Goal: Use online tool/utility: Utilize a website feature to perform a specific function

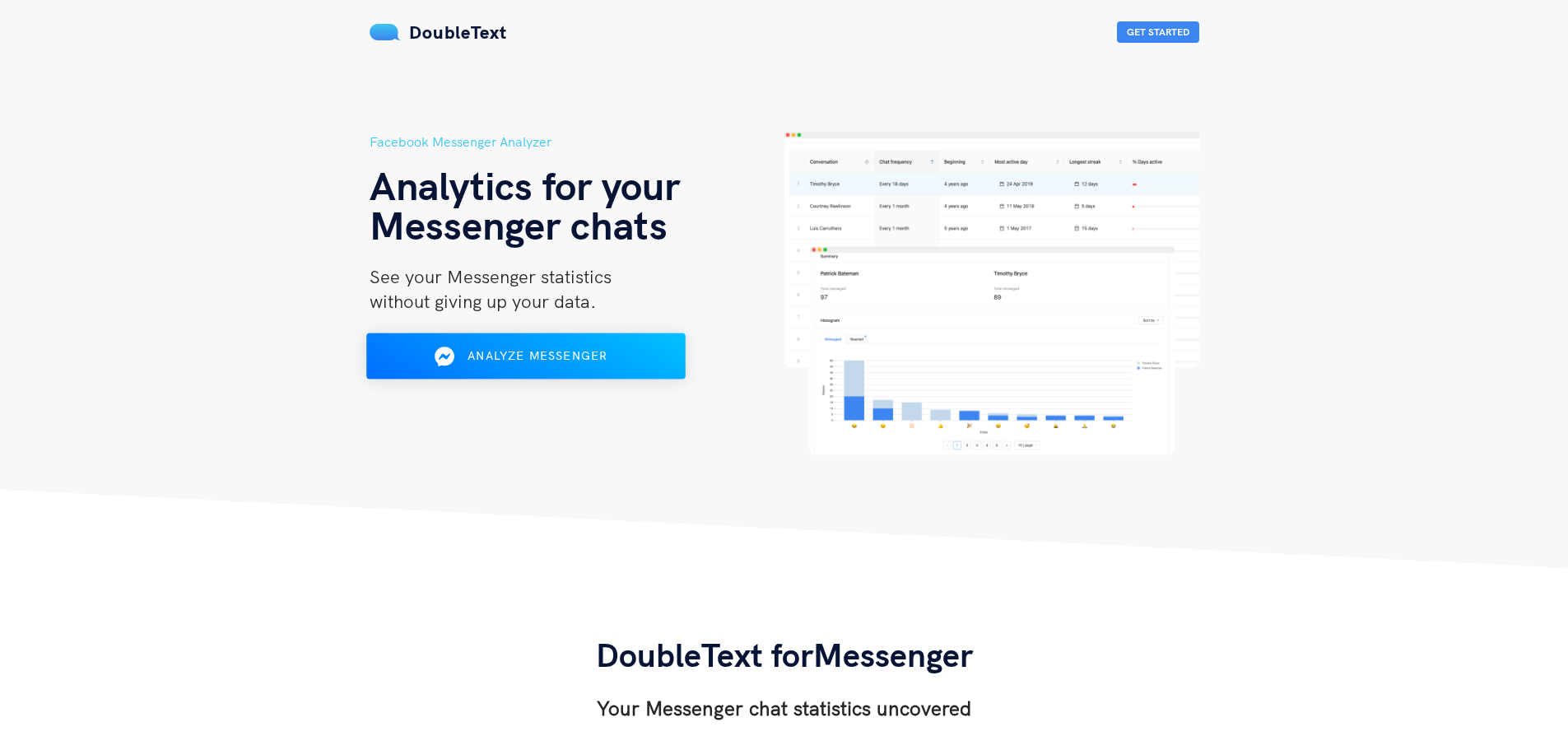
click at [586, 354] on span "Analyze Messenger" at bounding box center [537, 355] width 140 height 15
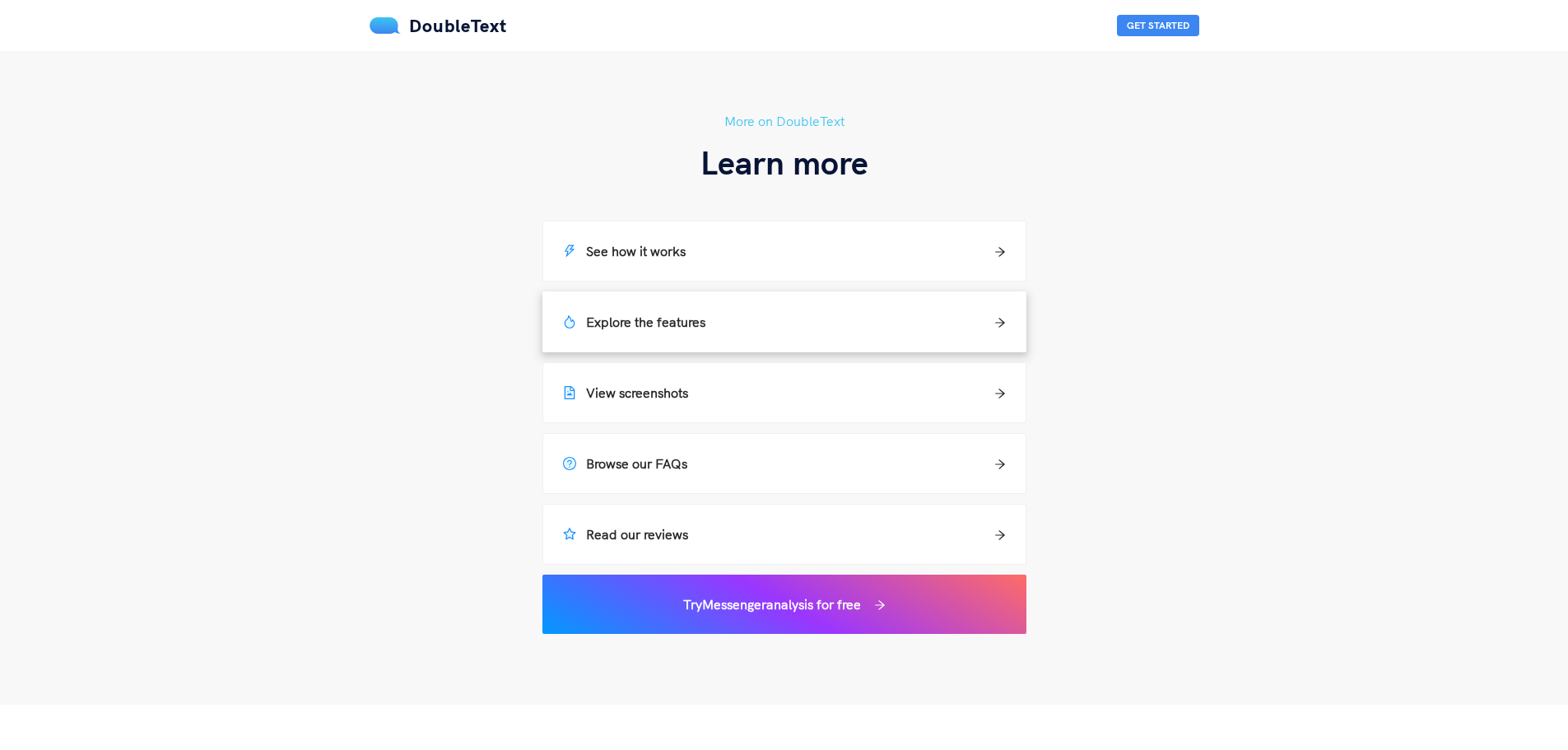
scroll to position [1235, 0]
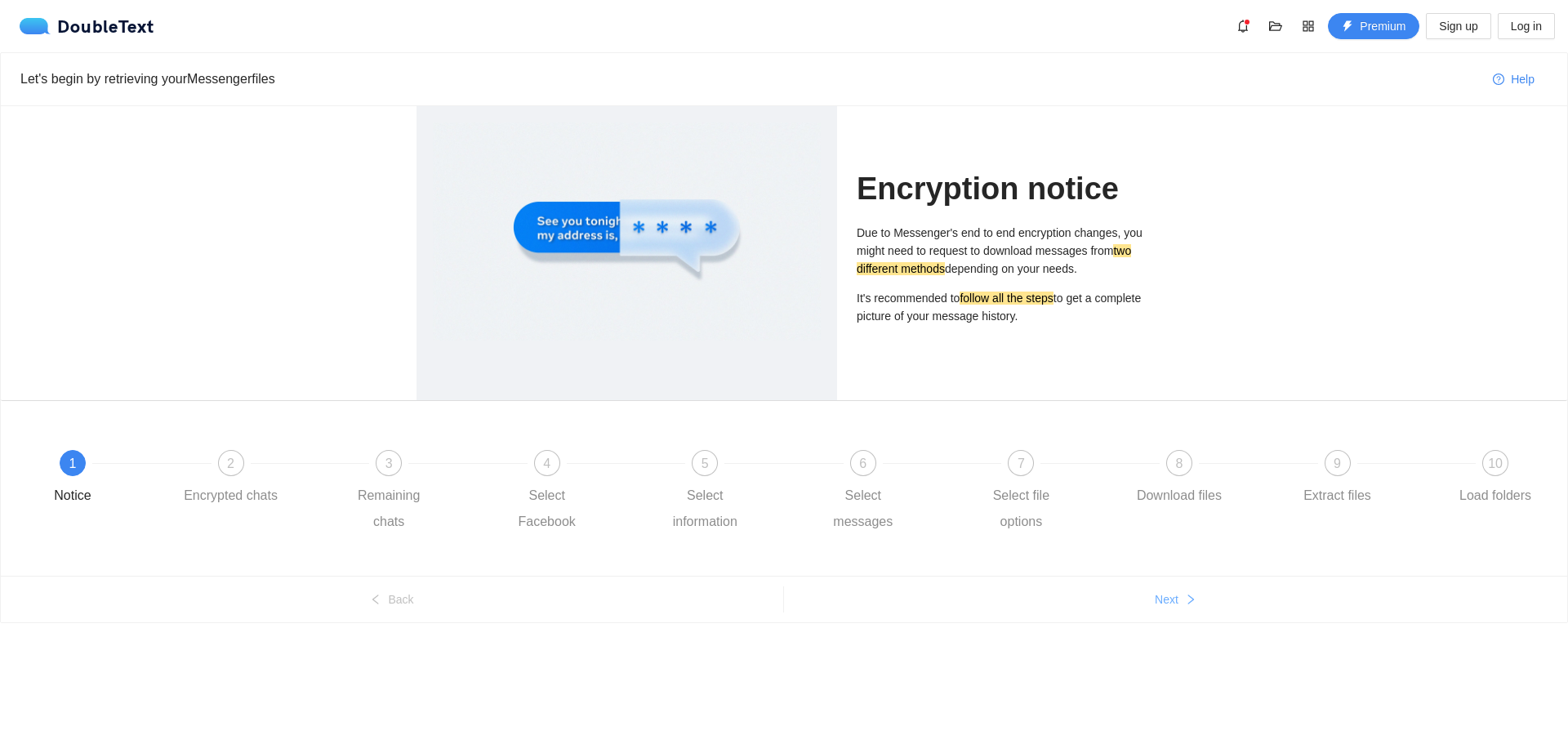
click at [1161, 602] on span "Next" at bounding box center [1166, 600] width 23 height 18
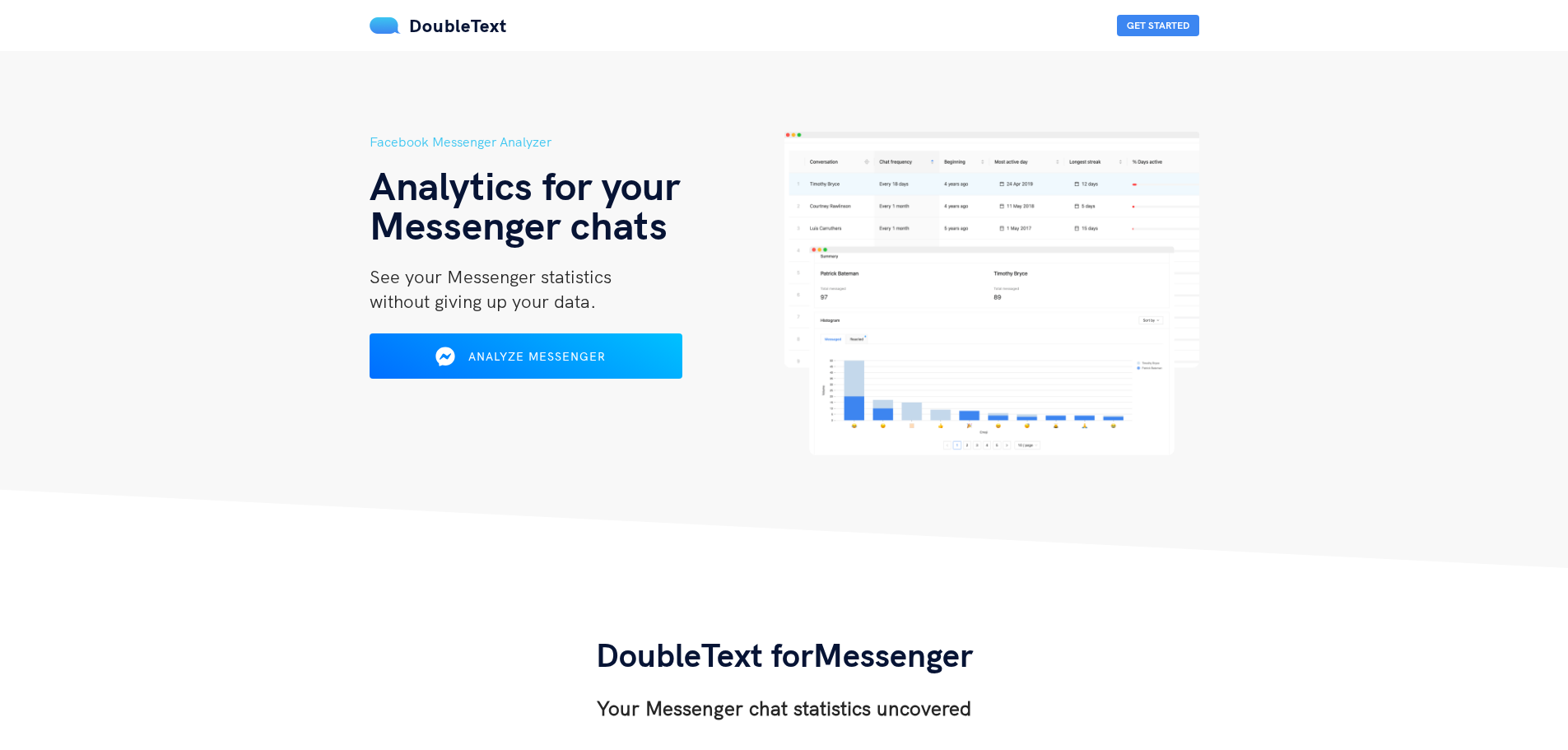
scroll to position [1235, 0]
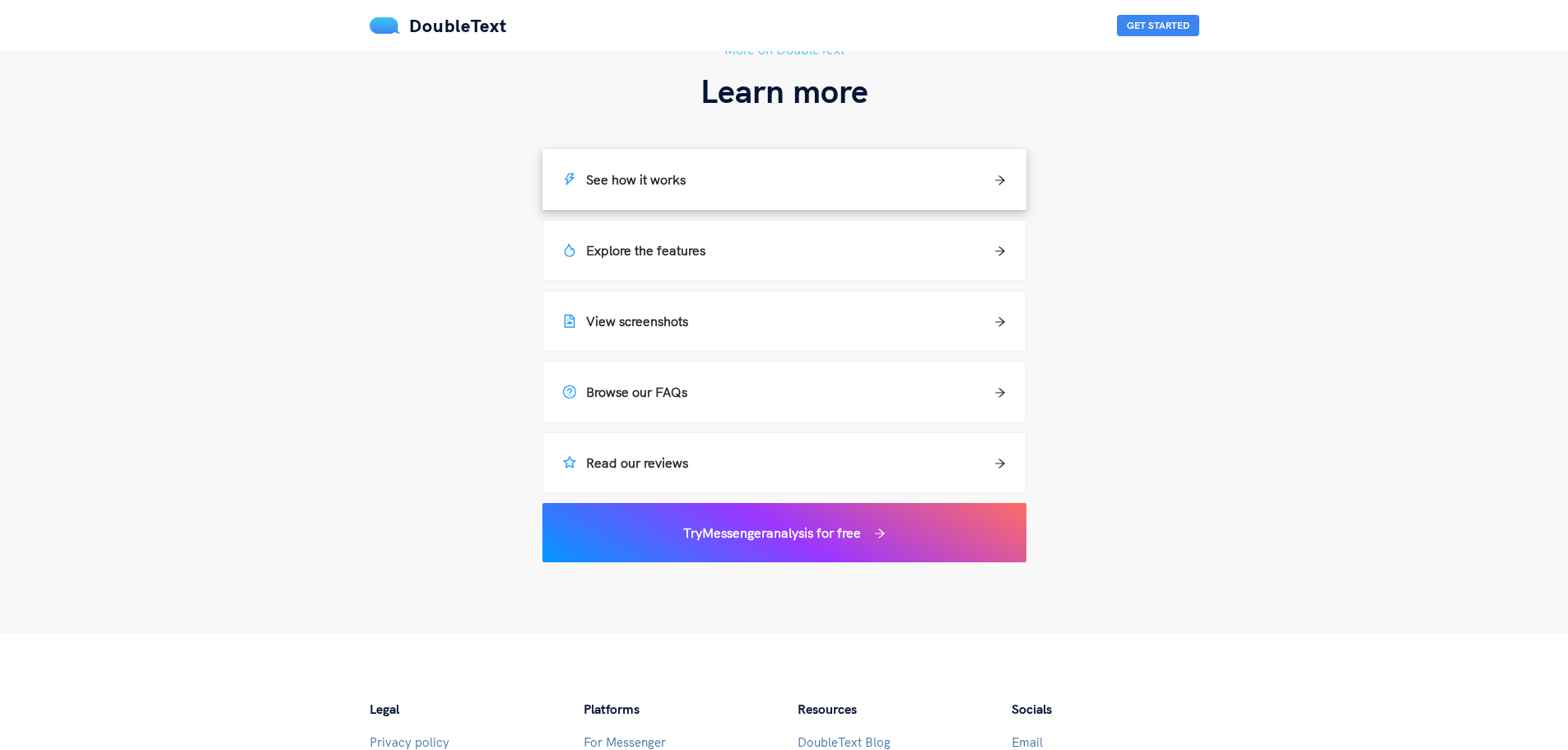
click at [760, 196] on div "See how it works" at bounding box center [784, 179] width 483 height 59
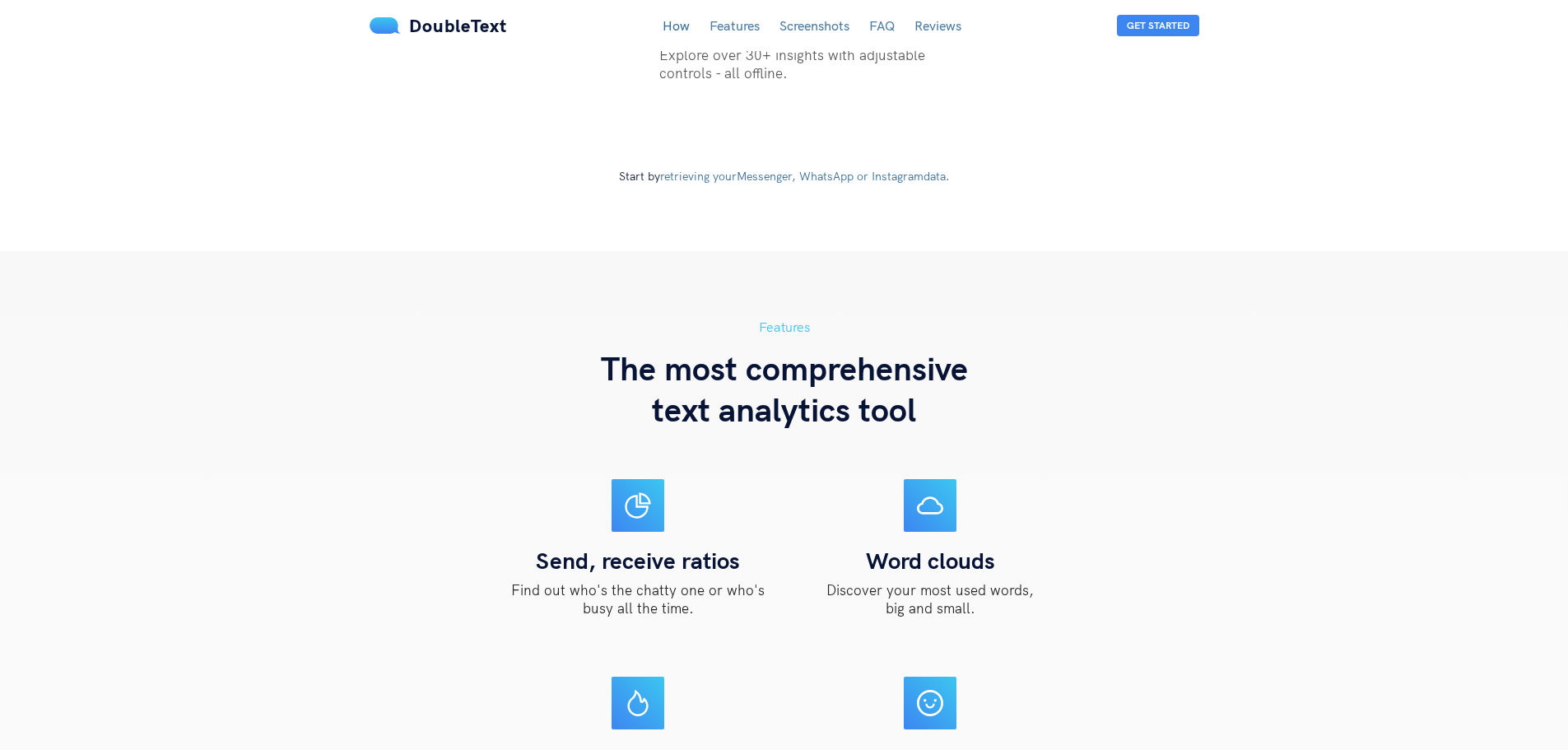
scroll to position [568, 0]
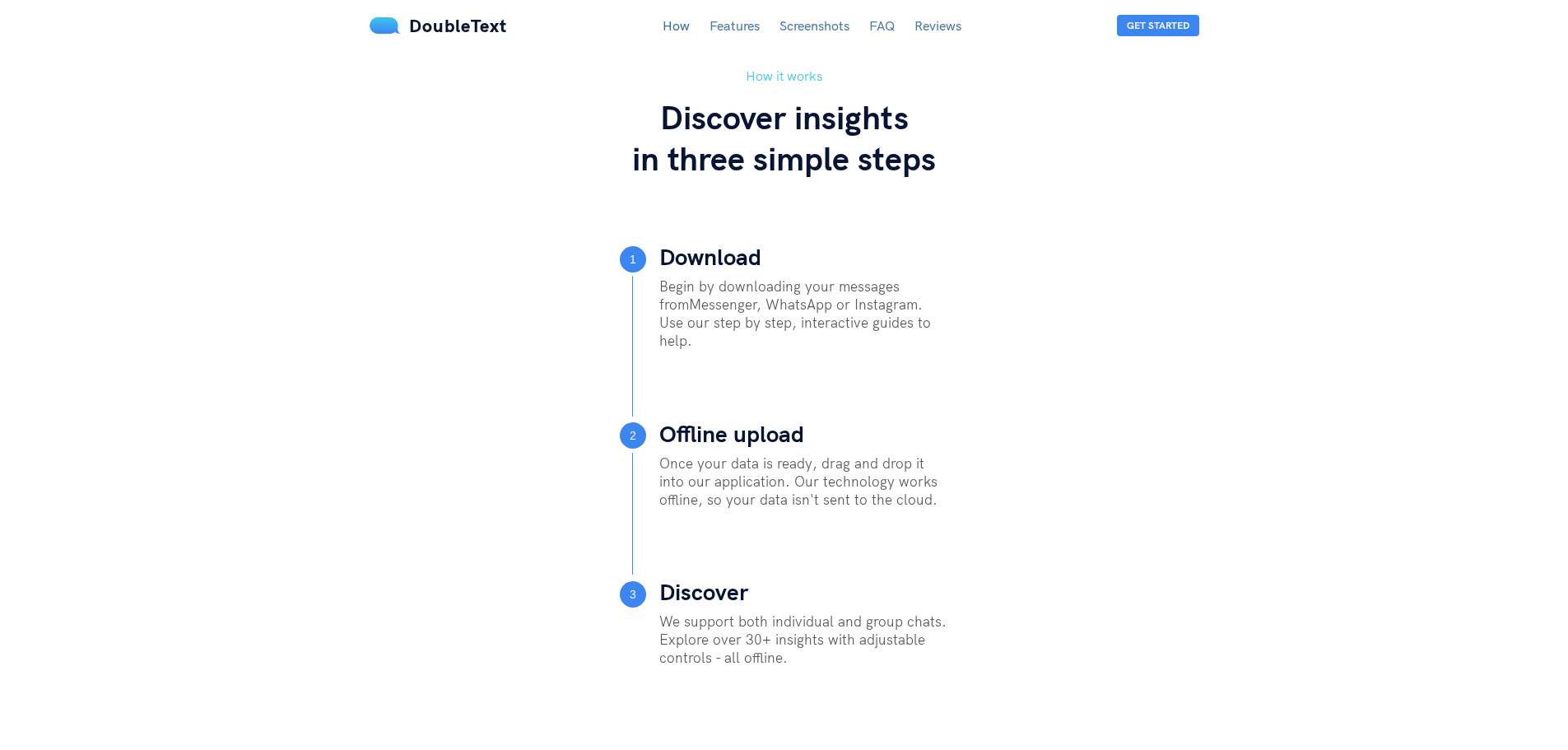
scroll to position [1153, 0]
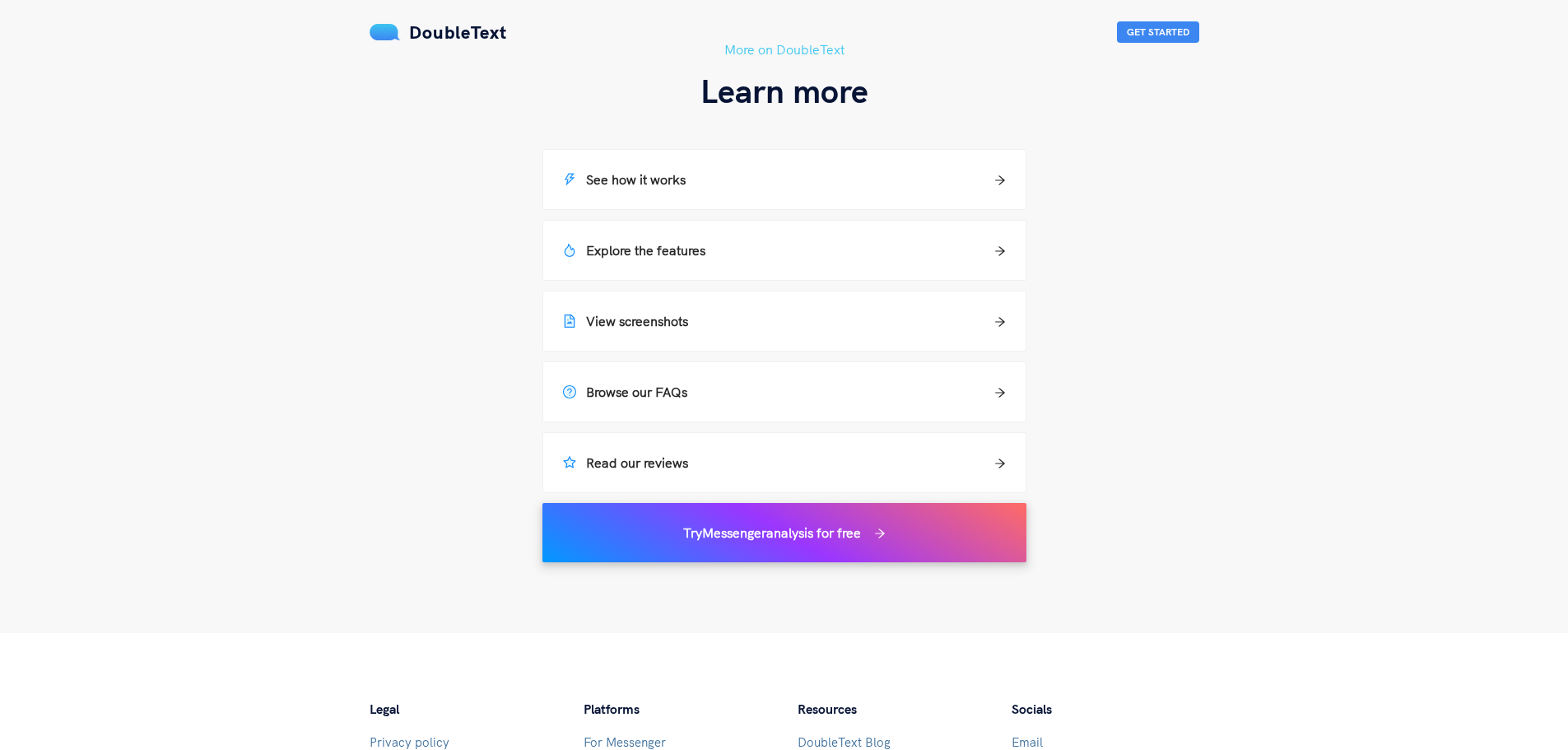
click at [822, 526] on h5 "Try Messenger analysis for free" at bounding box center [773, 533] width 178 height 20
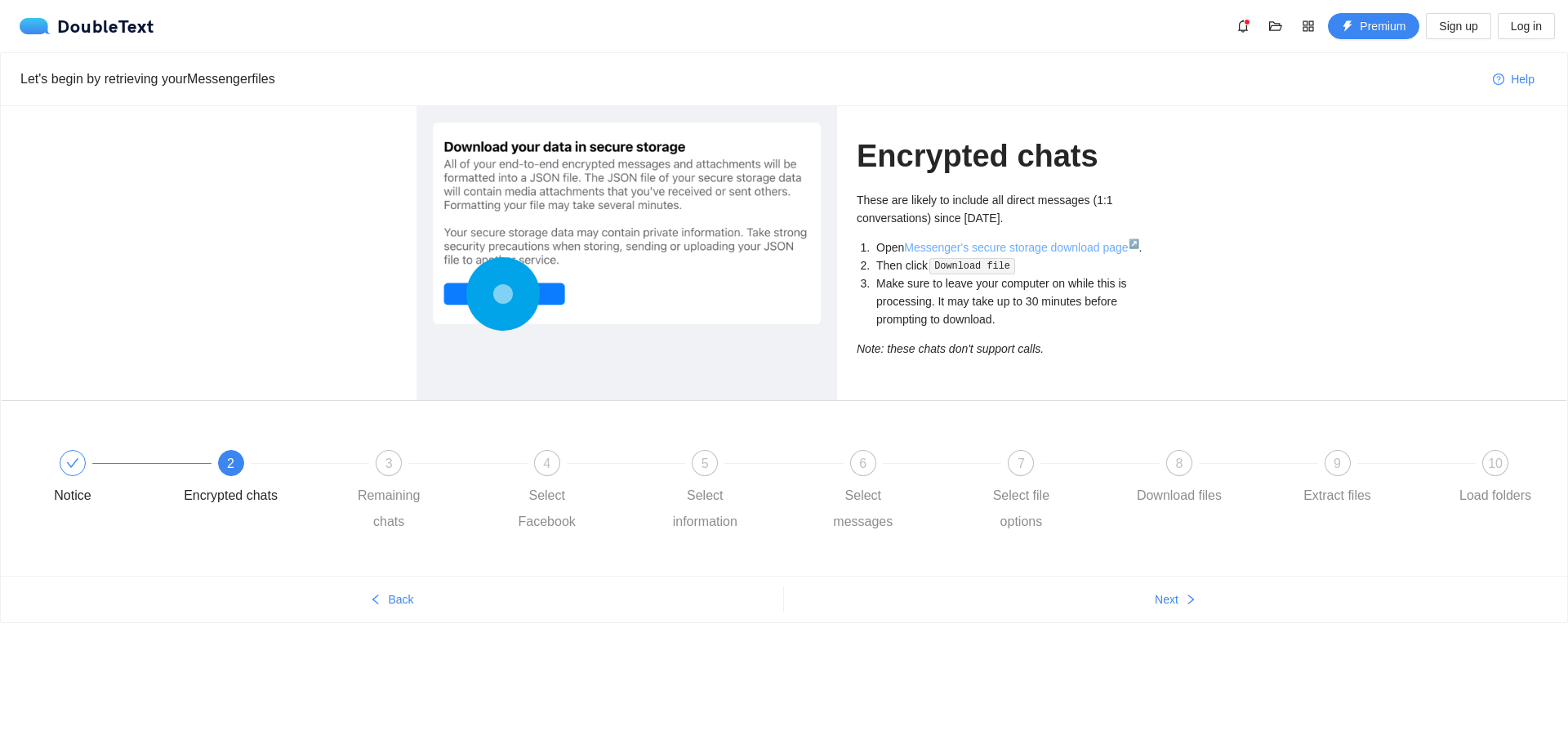
click at [1049, 249] on link "Messenger's secure storage download page ↗" at bounding box center [1021, 247] width 234 height 13
click at [1170, 598] on span "Next" at bounding box center [1166, 600] width 23 height 18
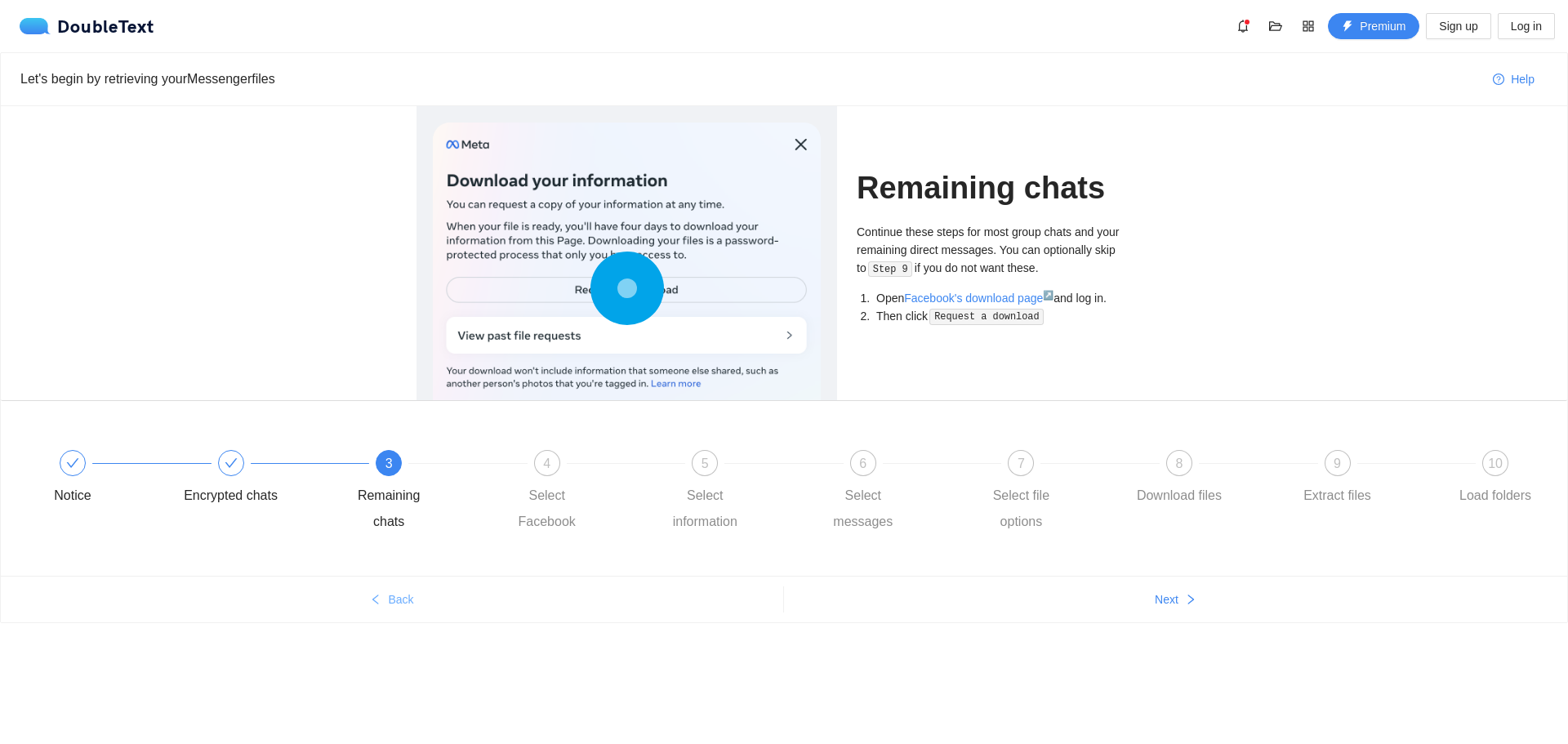
click at [385, 592] on button "Back" at bounding box center [392, 599] width 783 height 26
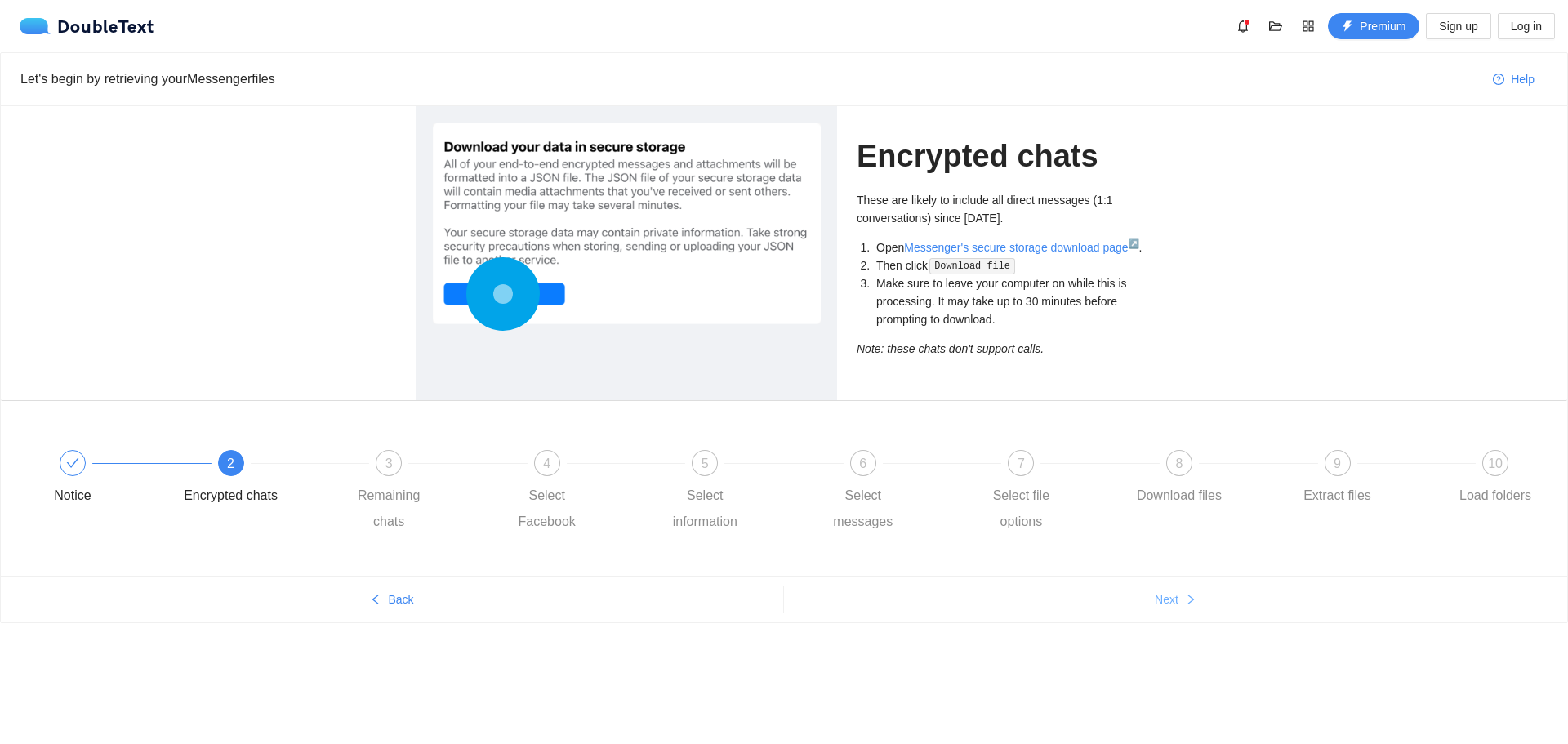
click at [1177, 600] on span "Next" at bounding box center [1166, 600] width 23 height 18
